Goal: Navigation & Orientation: Find specific page/section

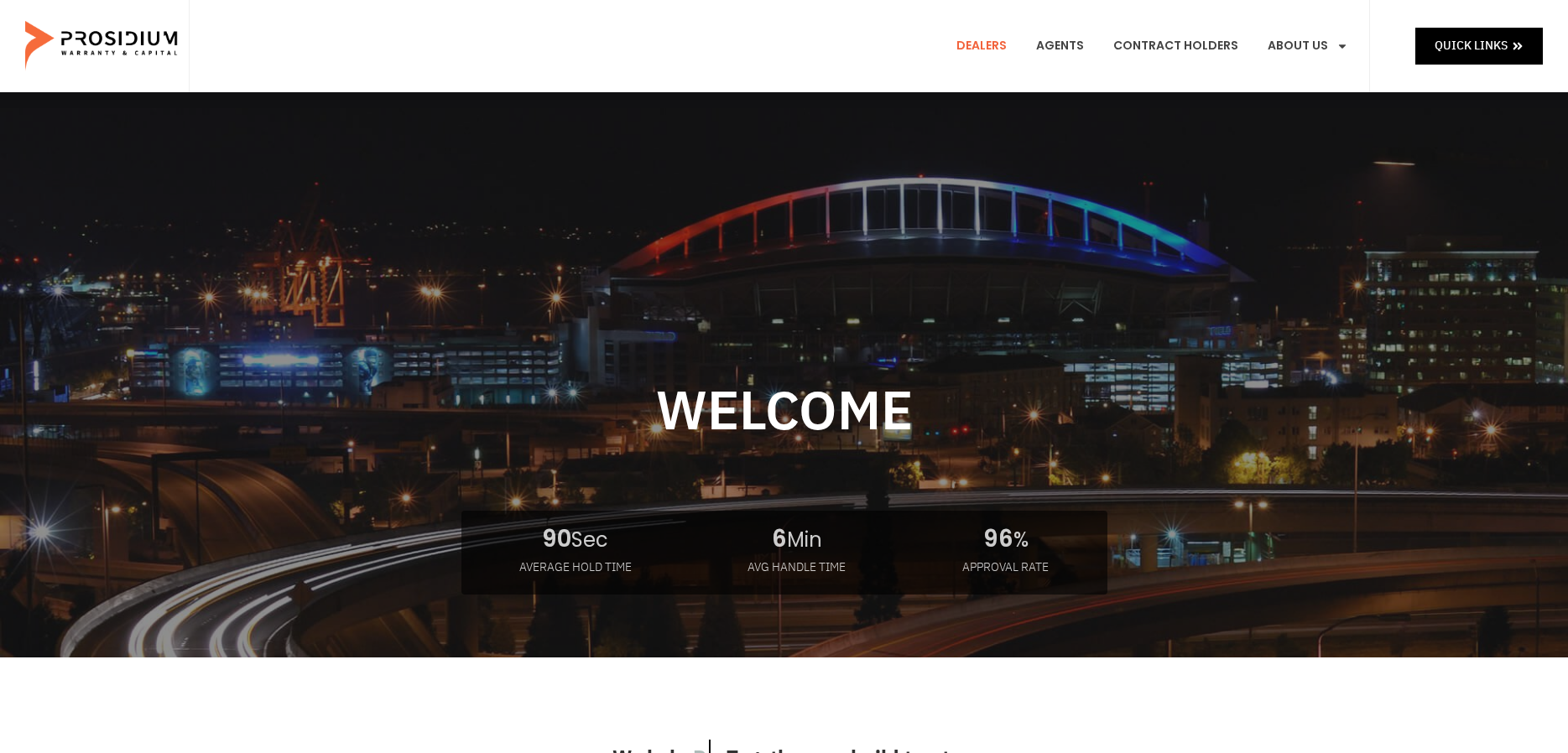
click at [986, 48] on link "Dealers" at bounding box center [981, 46] width 75 height 62
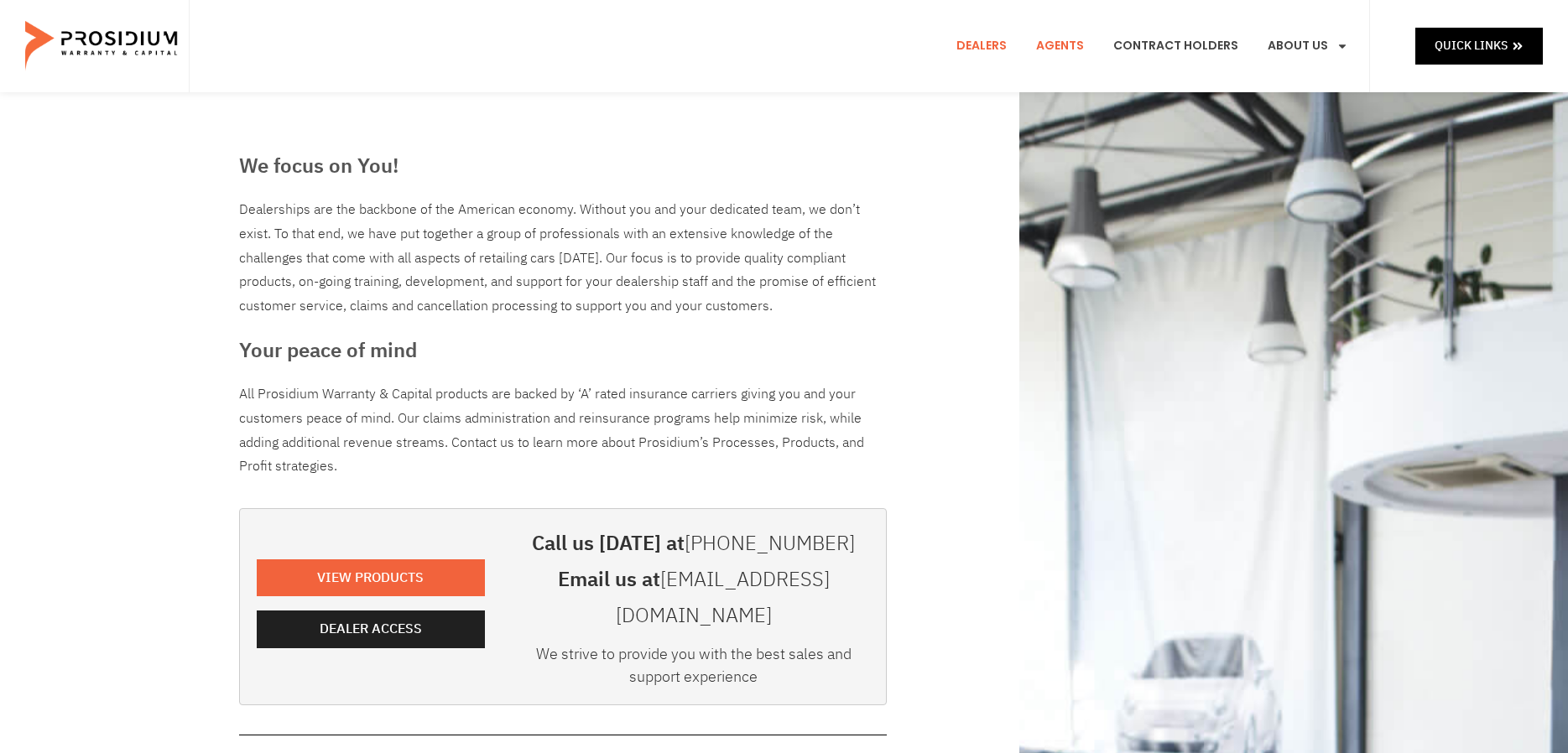
click at [1072, 45] on link "Agents" at bounding box center [1060, 46] width 73 height 62
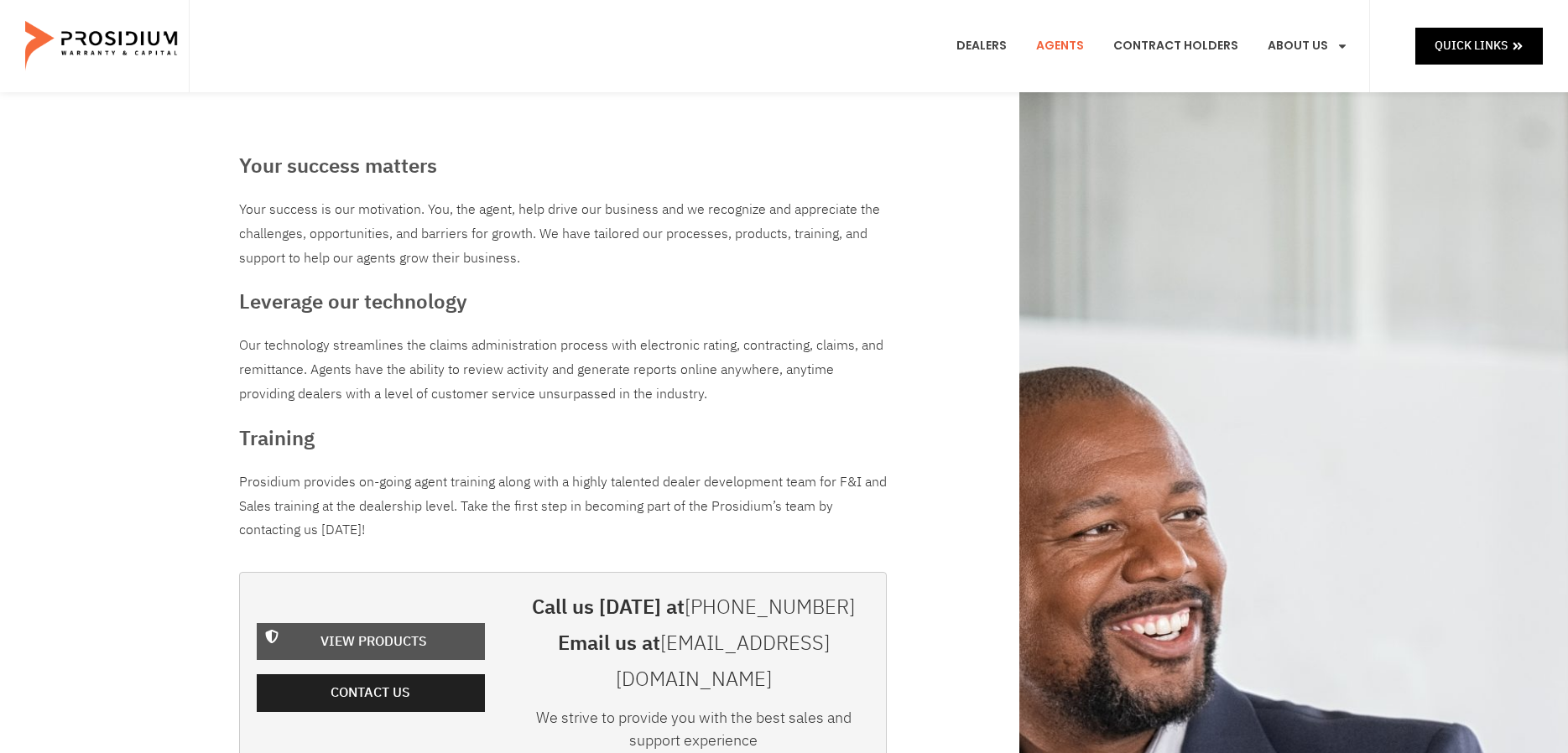
click at [341, 630] on span "View Products" at bounding box center [373, 642] width 106 height 24
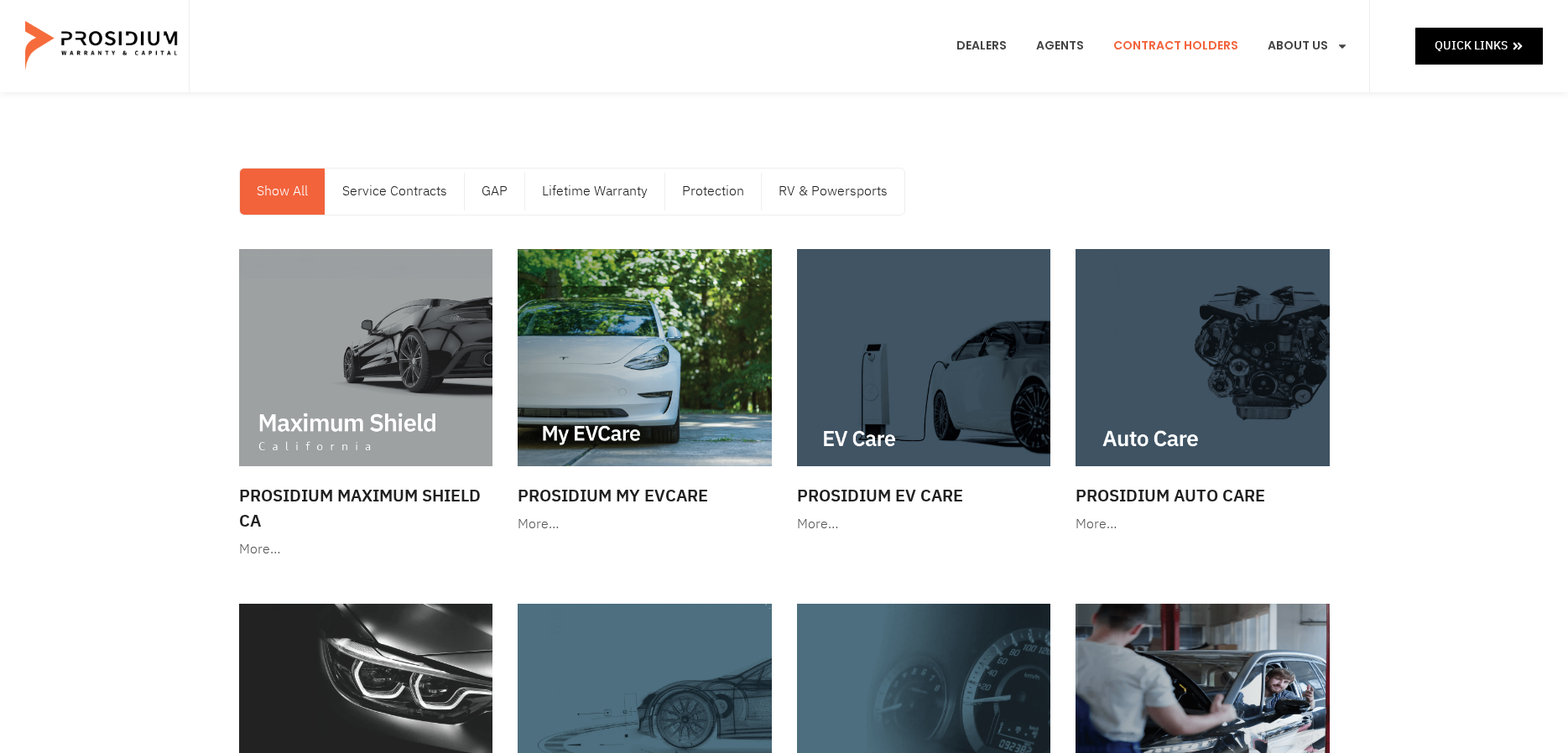
click at [1164, 37] on link "Contract Holders" at bounding box center [1176, 46] width 150 height 62
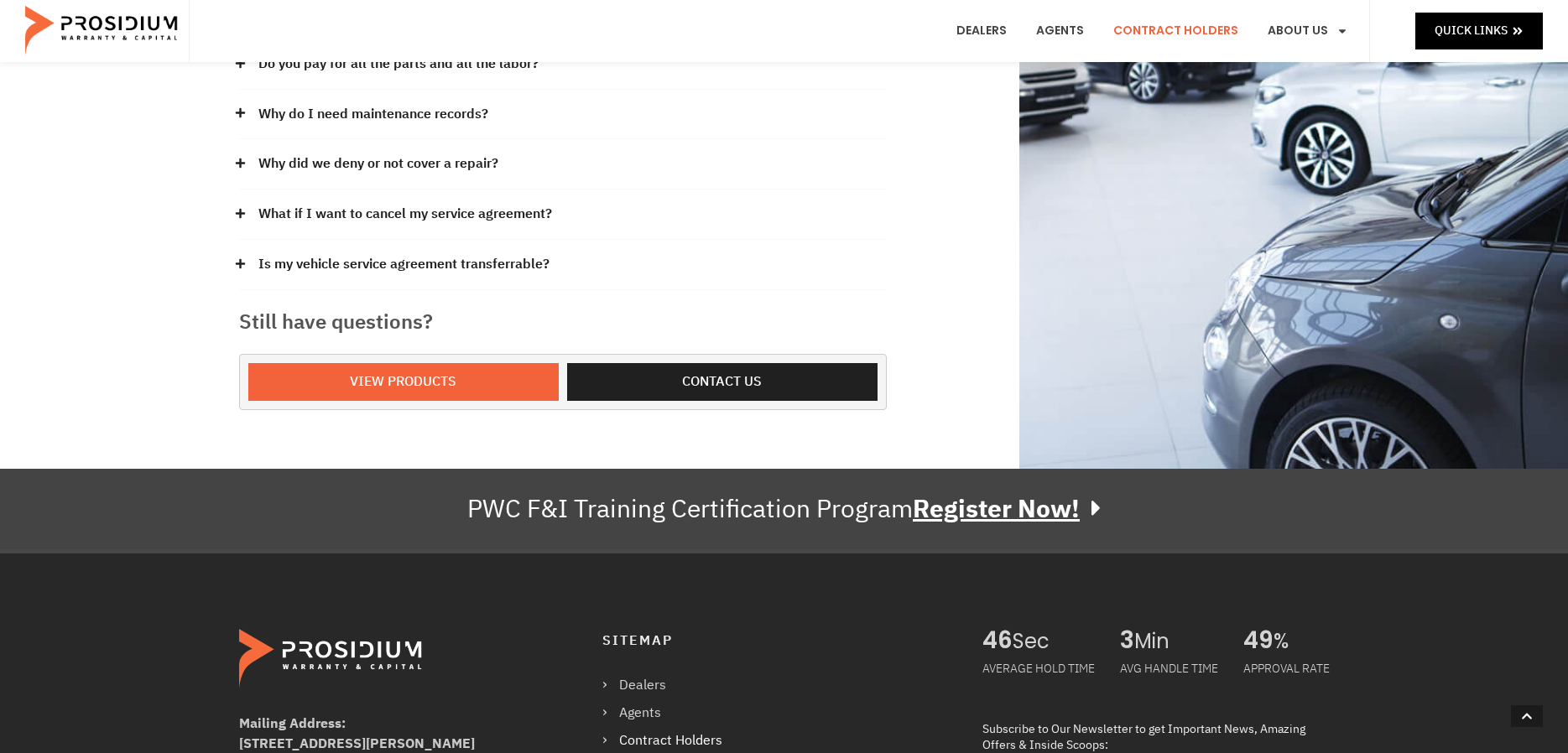
scroll to position [587, 0]
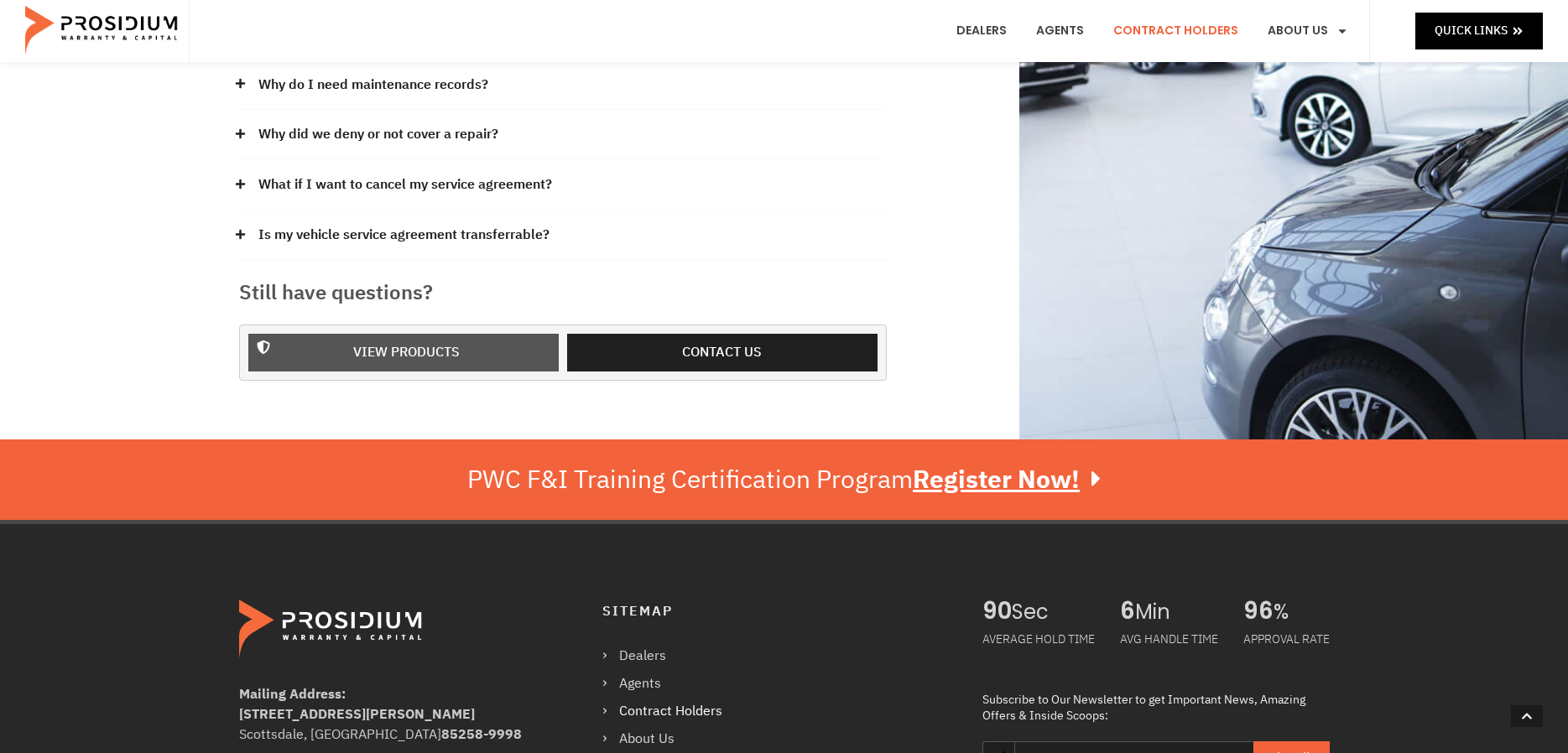
click at [425, 340] on span "View Products" at bounding box center [406, 352] width 106 height 24
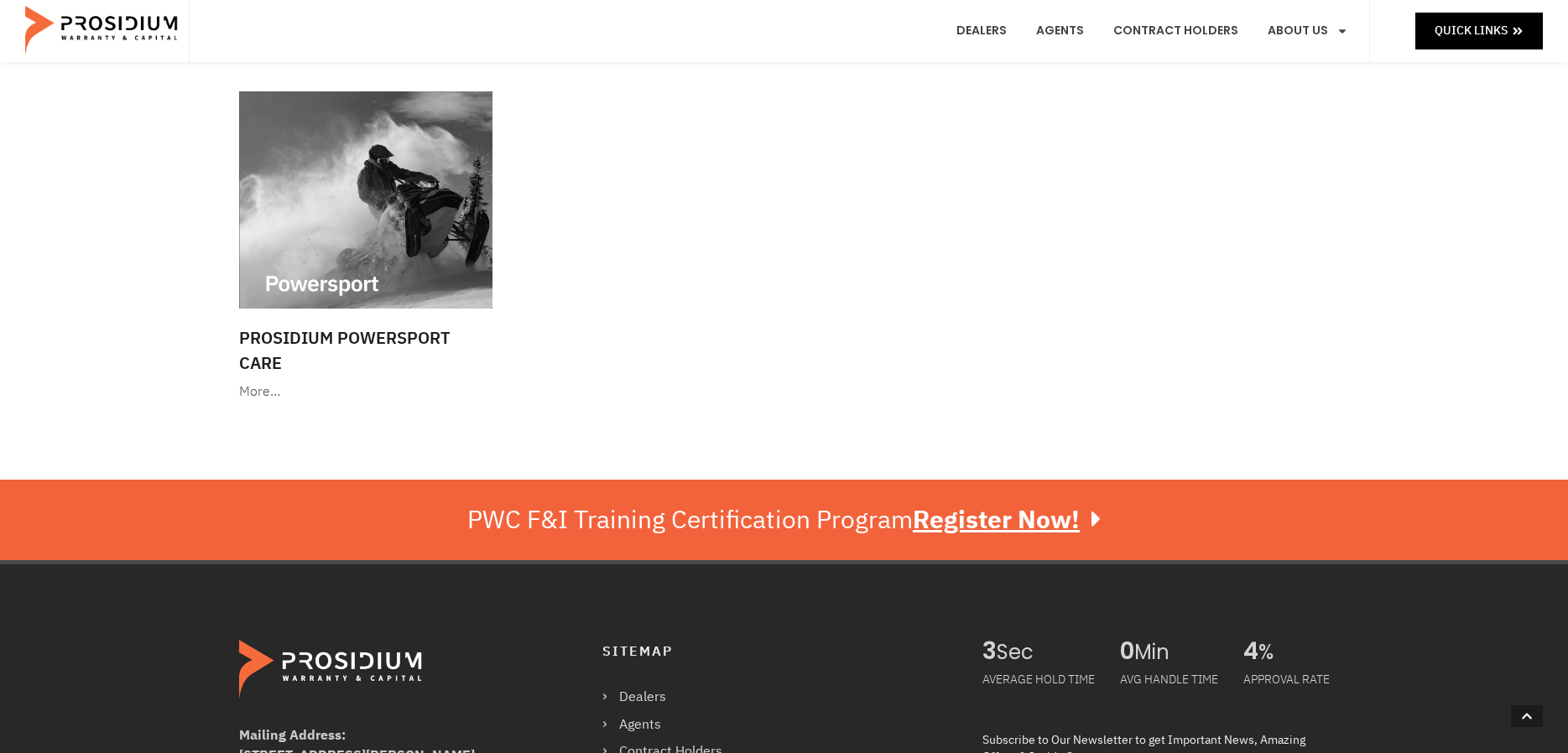
scroll to position [2599, 0]
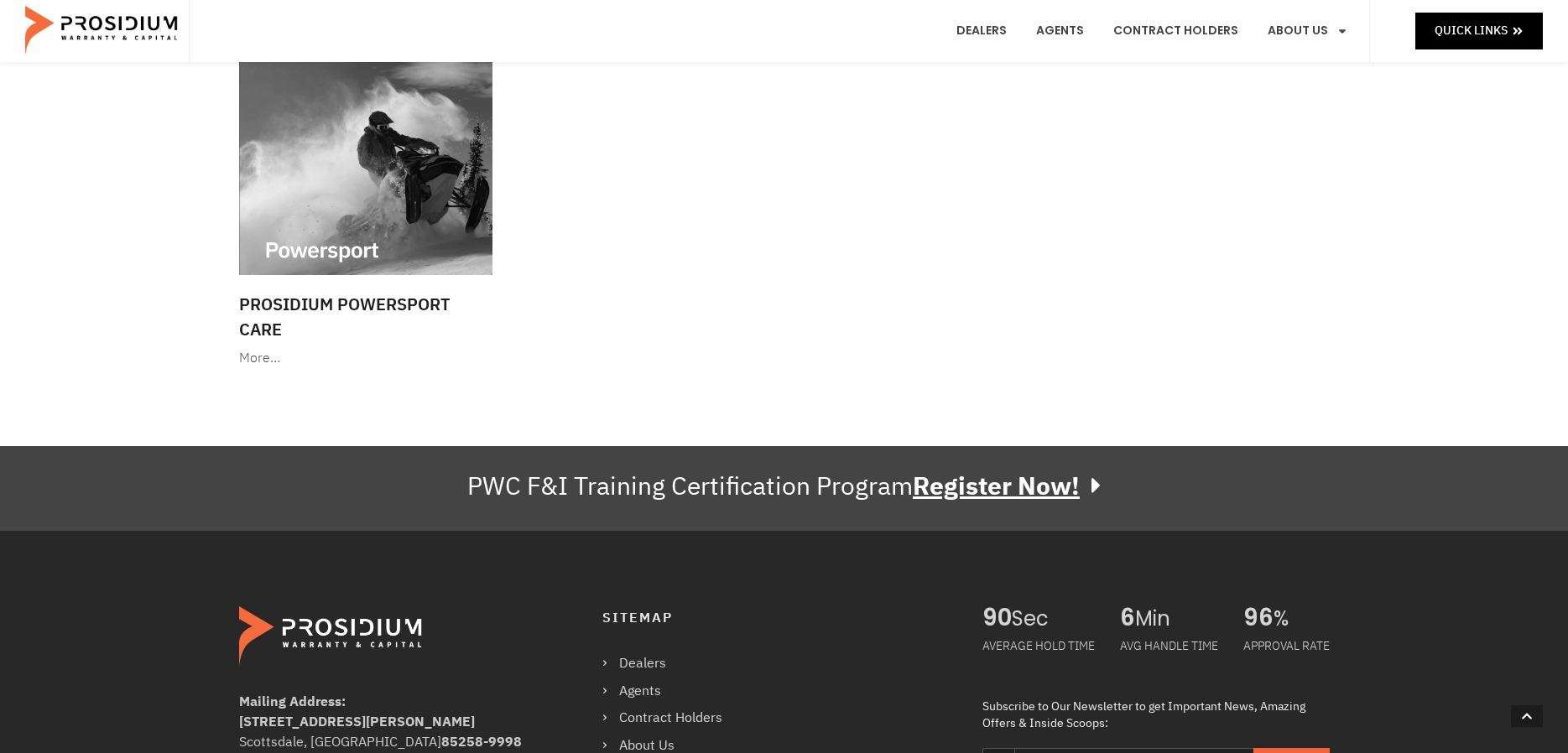
click at [998, 482] on u "Register Now!" at bounding box center [995, 486] width 167 height 38
